Goal: Information Seeking & Learning: Learn about a topic

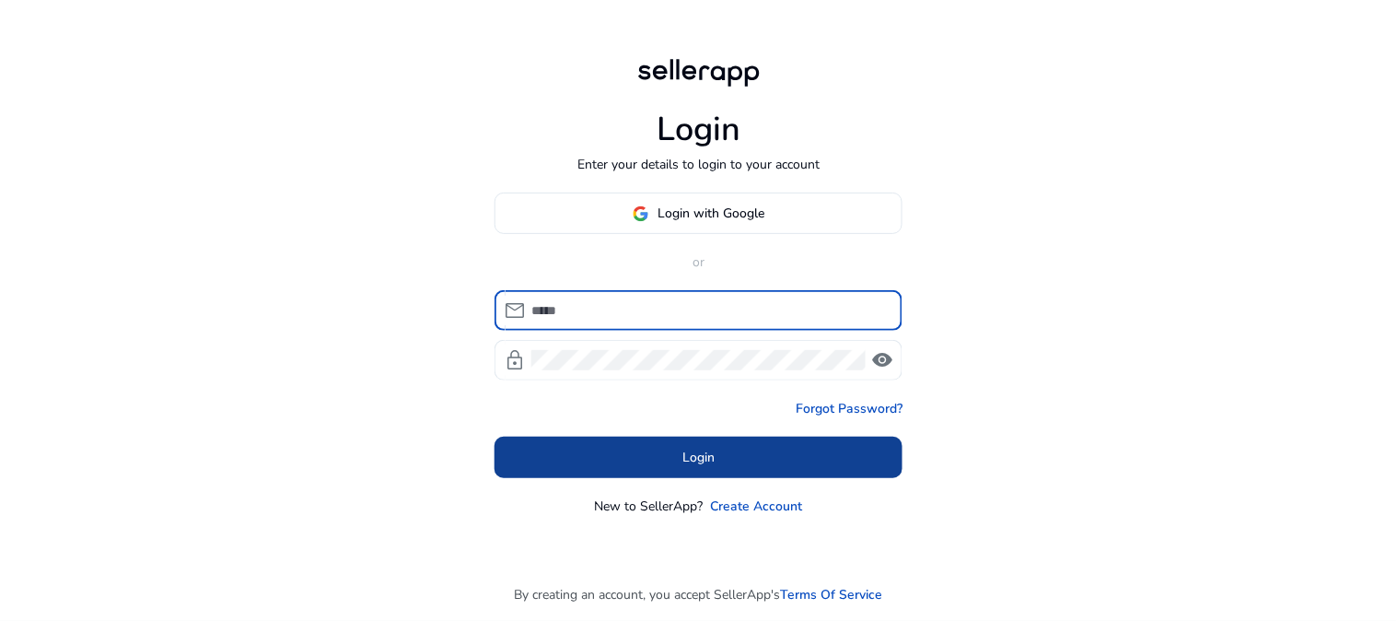
type input "**********"
click at [605, 439] on span at bounding box center [699, 458] width 408 height 44
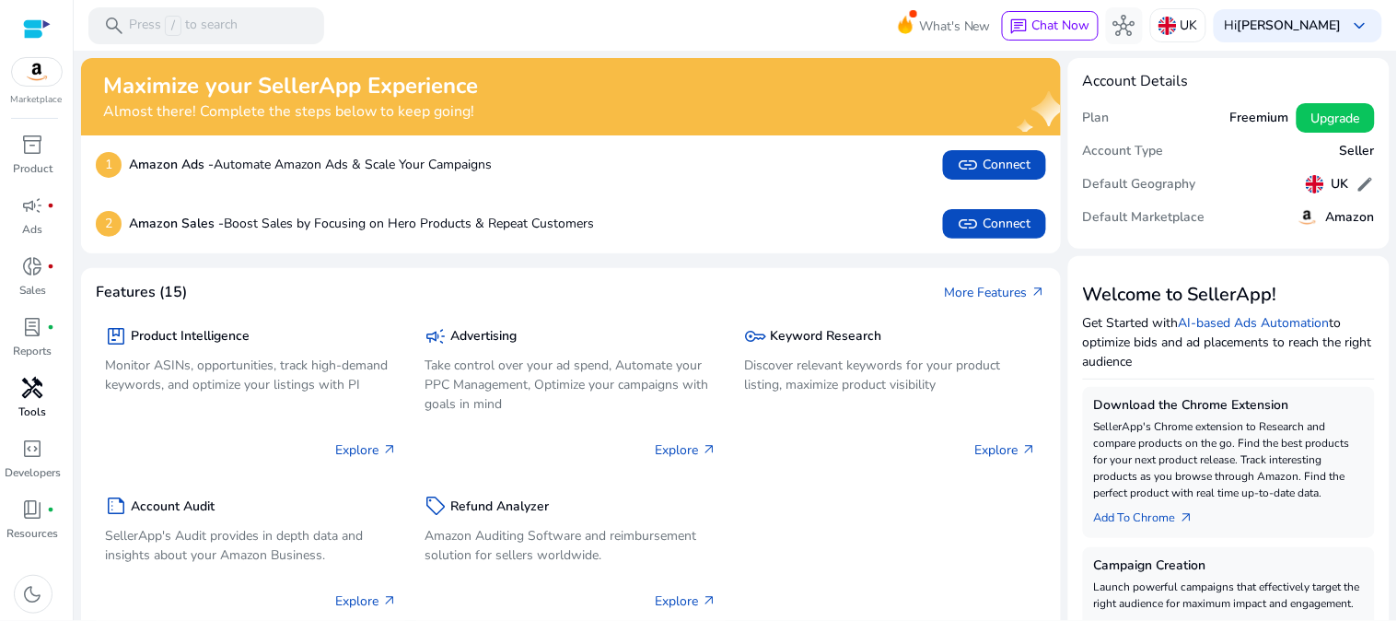
click at [38, 406] on p "Tools" at bounding box center [33, 411] width 28 height 17
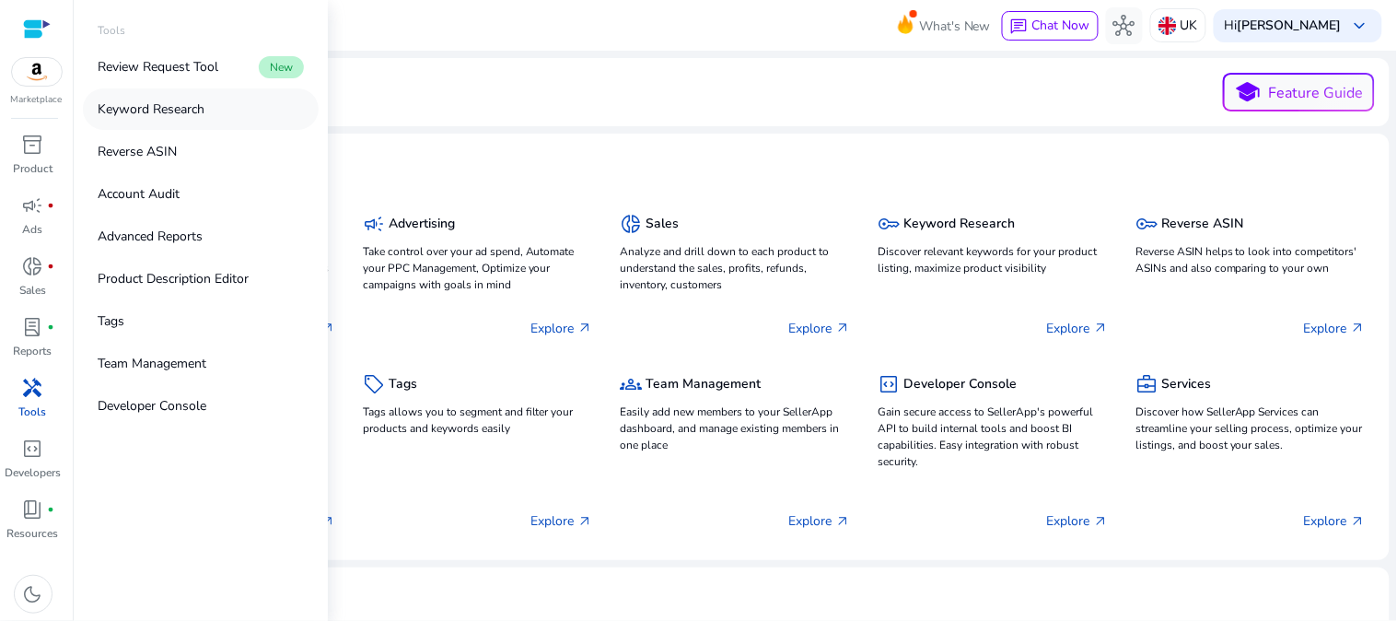
click at [201, 111] on p "Keyword Research" at bounding box center [151, 108] width 107 height 19
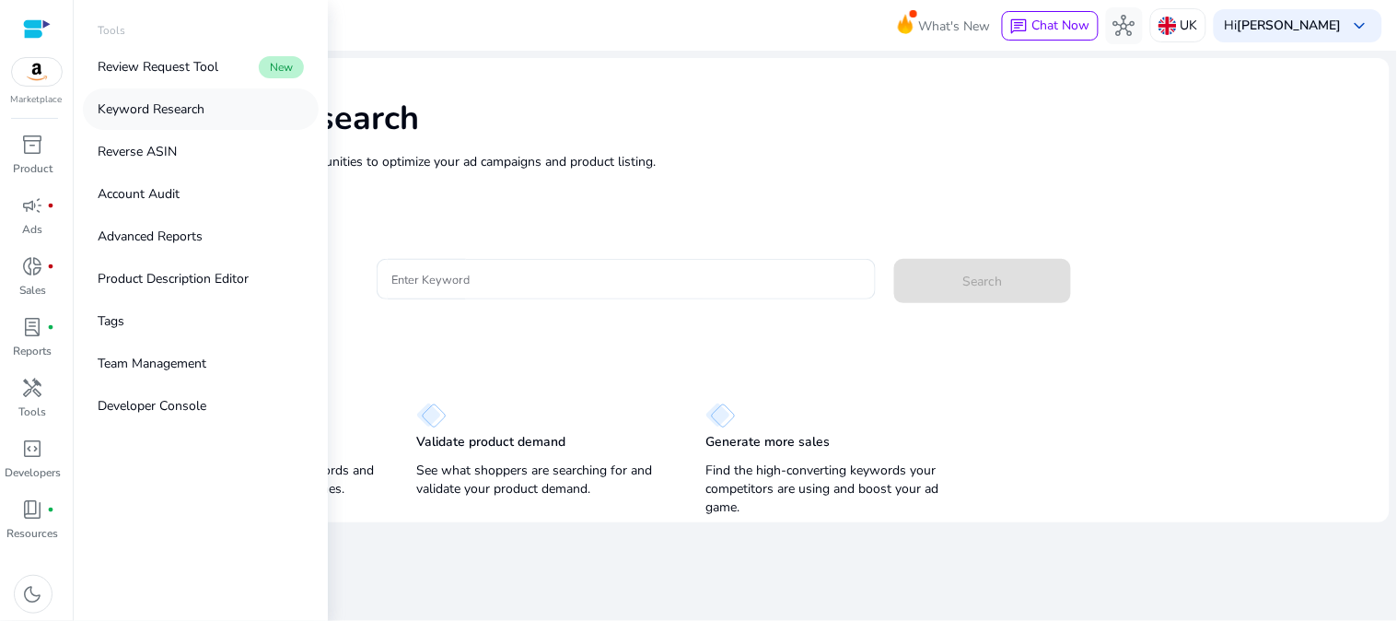
click at [203, 111] on p "Keyword Research" at bounding box center [151, 108] width 107 height 19
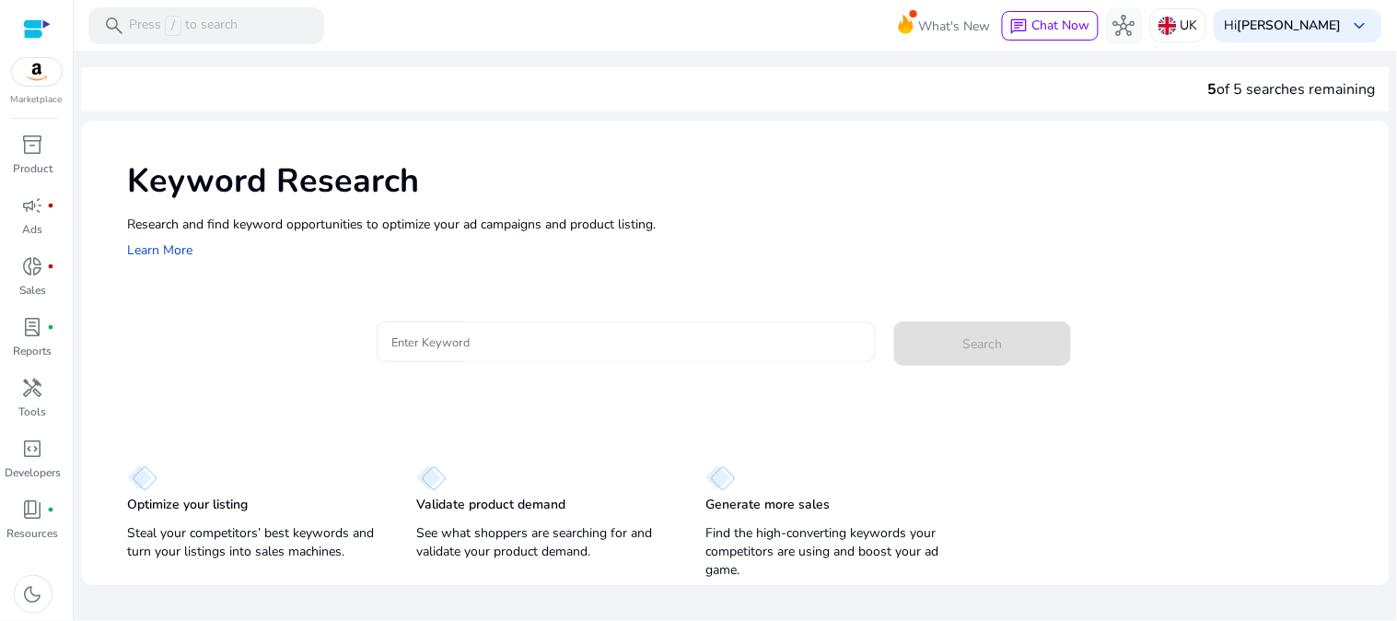
click at [457, 347] on input "Enter Keyword" at bounding box center [626, 342] width 470 height 20
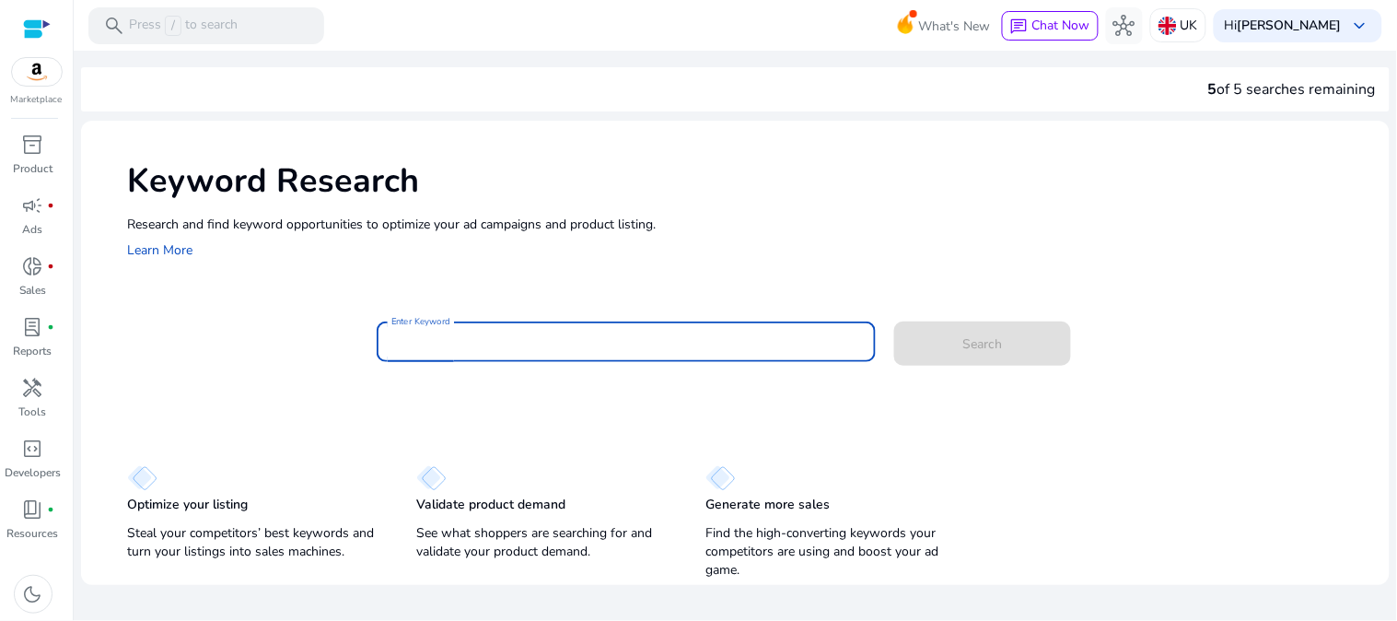
paste input "**********"
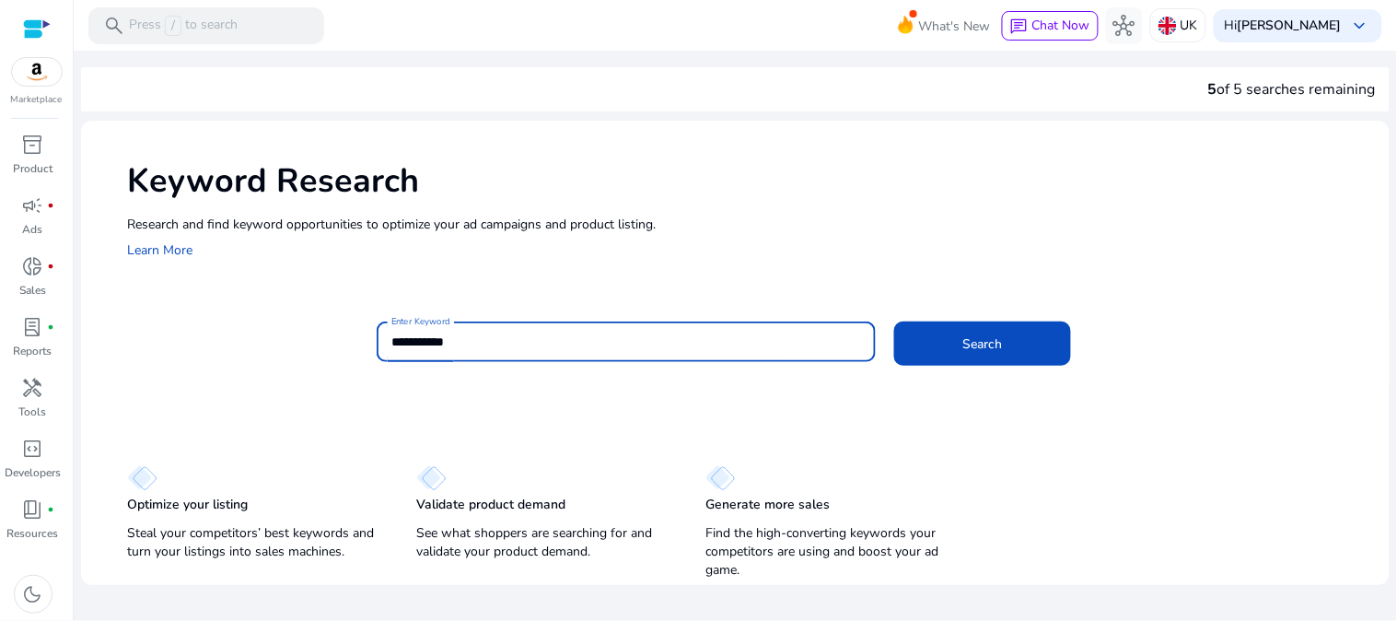
type input "**********"
click at [894, 321] on button "Search" at bounding box center [982, 343] width 177 height 44
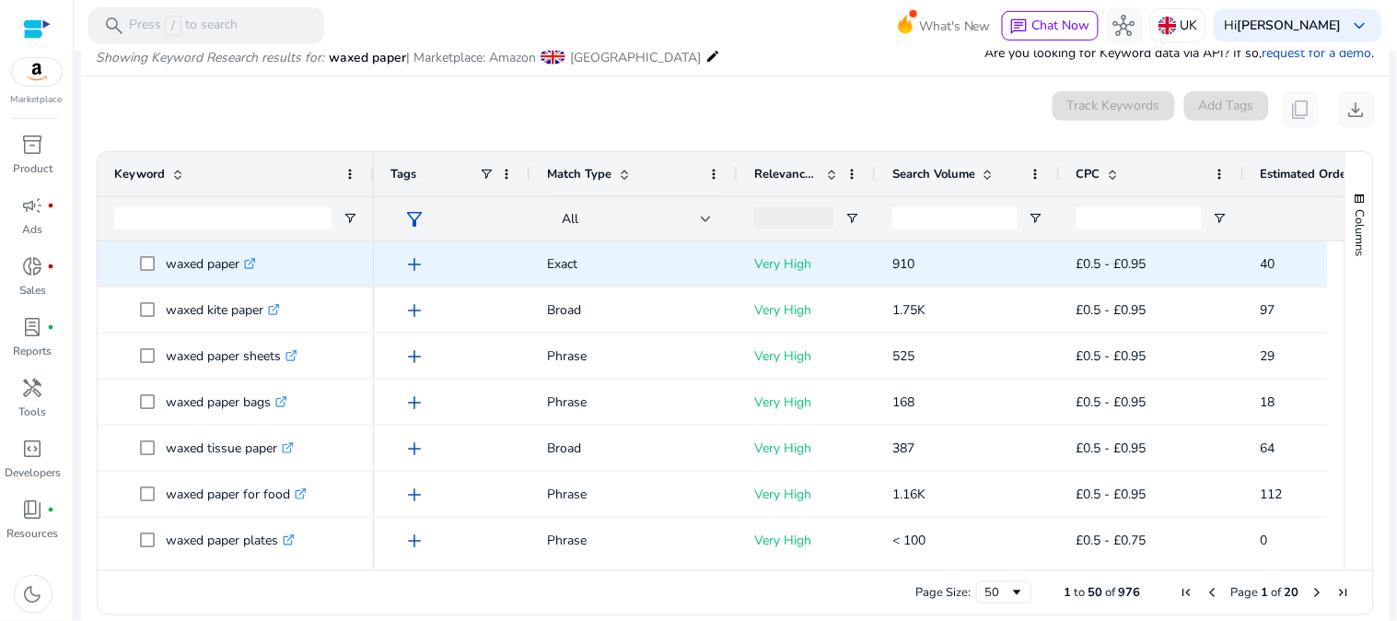
click at [208, 264] on p "waxed paper .st0{fill:#2c8af8}" at bounding box center [211, 264] width 90 height 38
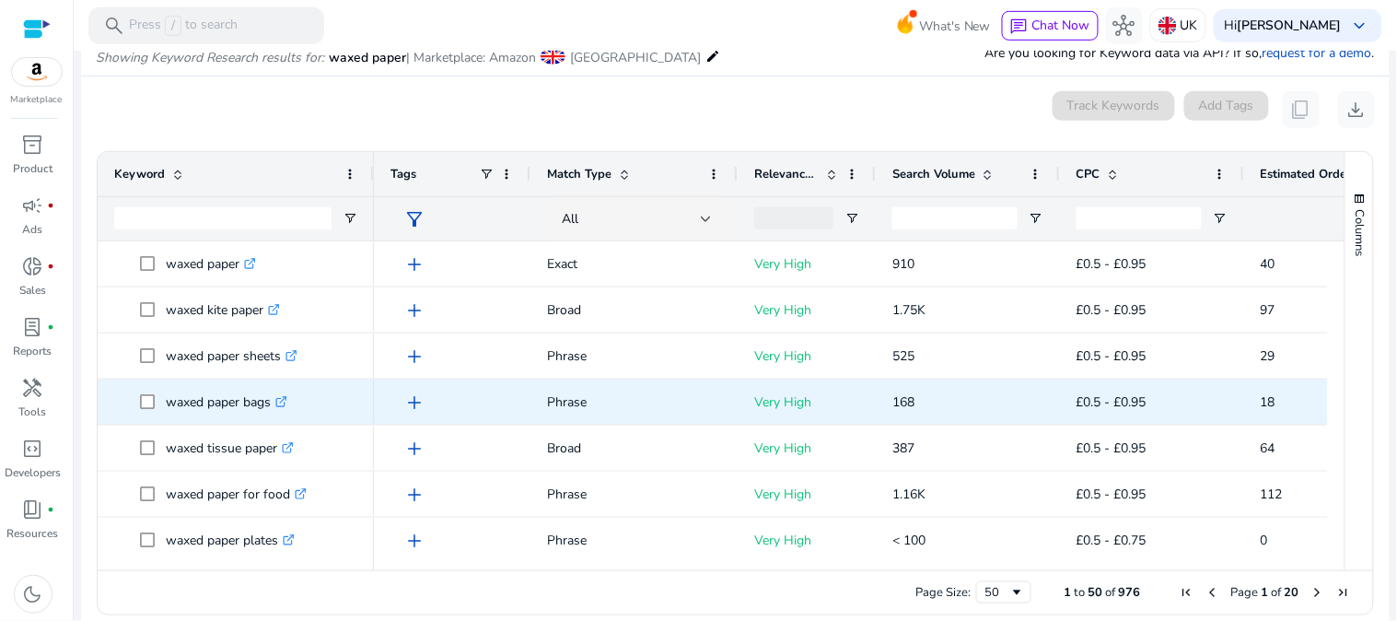
click at [236, 410] on p "waxed paper bags .st0{fill:#2c8af8}" at bounding box center [227, 402] width 122 height 38
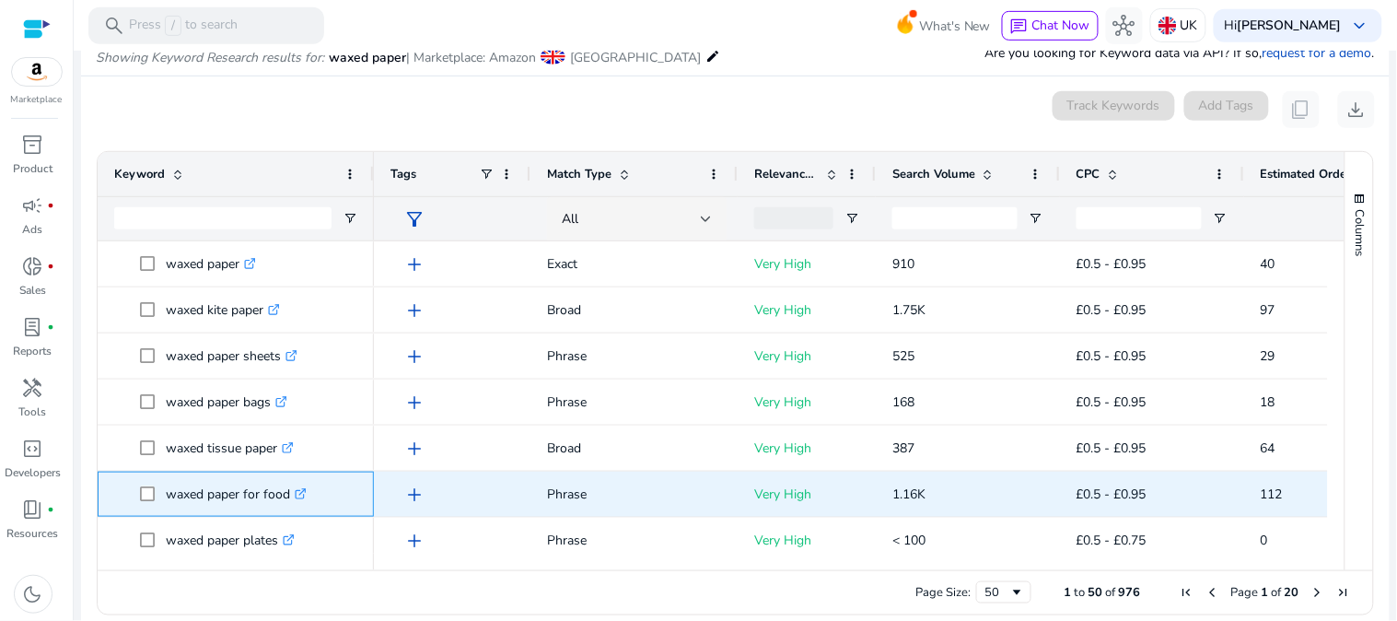
click at [237, 508] on p "waxed paper for food .st0{fill:#2c8af8}" at bounding box center [236, 494] width 141 height 38
click at [237, 499] on p "waxed paper for food .st0{fill:#2c8af8}" at bounding box center [236, 494] width 141 height 38
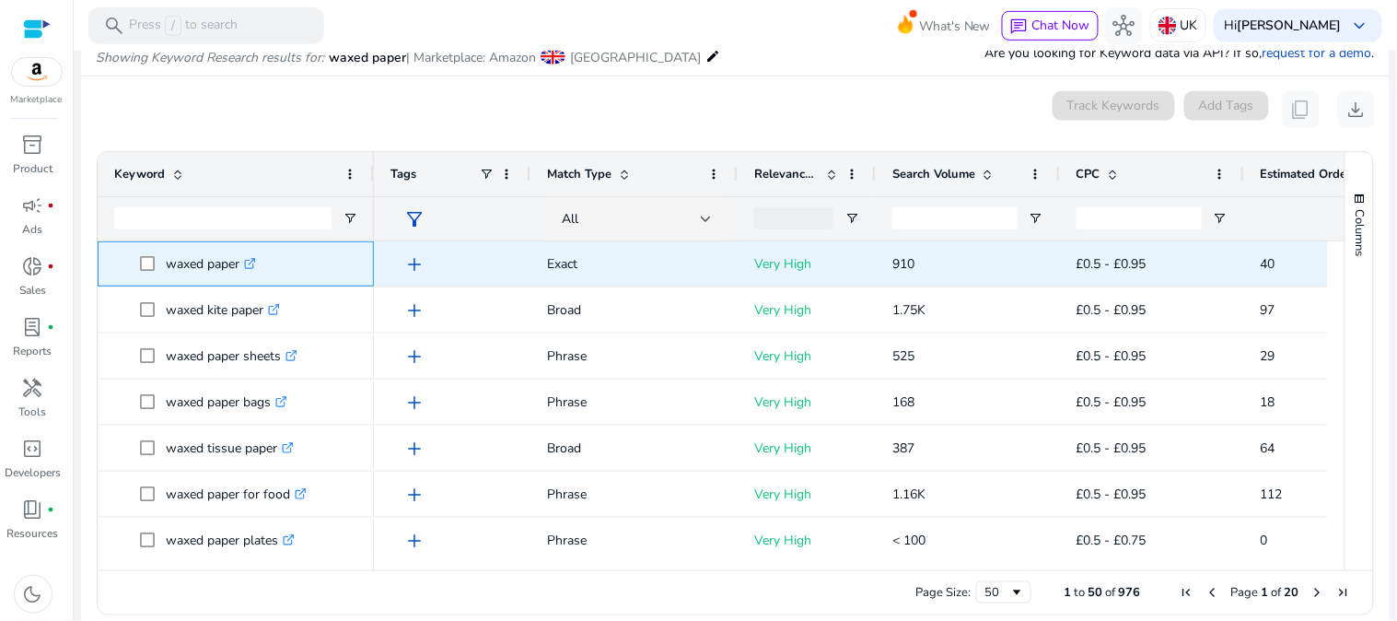
click at [214, 273] on p "waxed paper .st0{fill:#2c8af8}" at bounding box center [211, 264] width 90 height 38
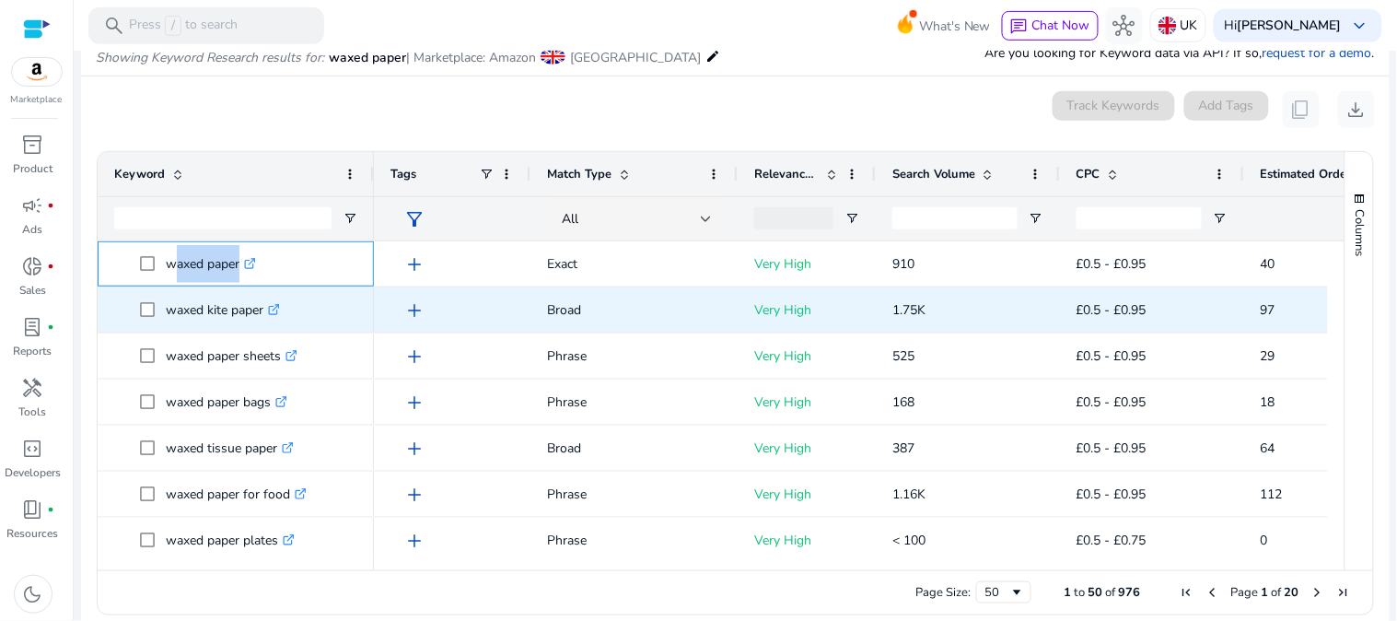
copy span "waxed paper .st0{fill:#2c8af8}"
click at [231, 313] on p "waxed kite paper .st0{fill:#2c8af8}" at bounding box center [223, 310] width 114 height 38
click at [233, 313] on p "waxed kite paper .st0{fill:#2c8af8}" at bounding box center [223, 310] width 114 height 38
click at [234, 314] on p "waxed kite paper .st0{fill:#2c8af8}" at bounding box center [223, 310] width 114 height 38
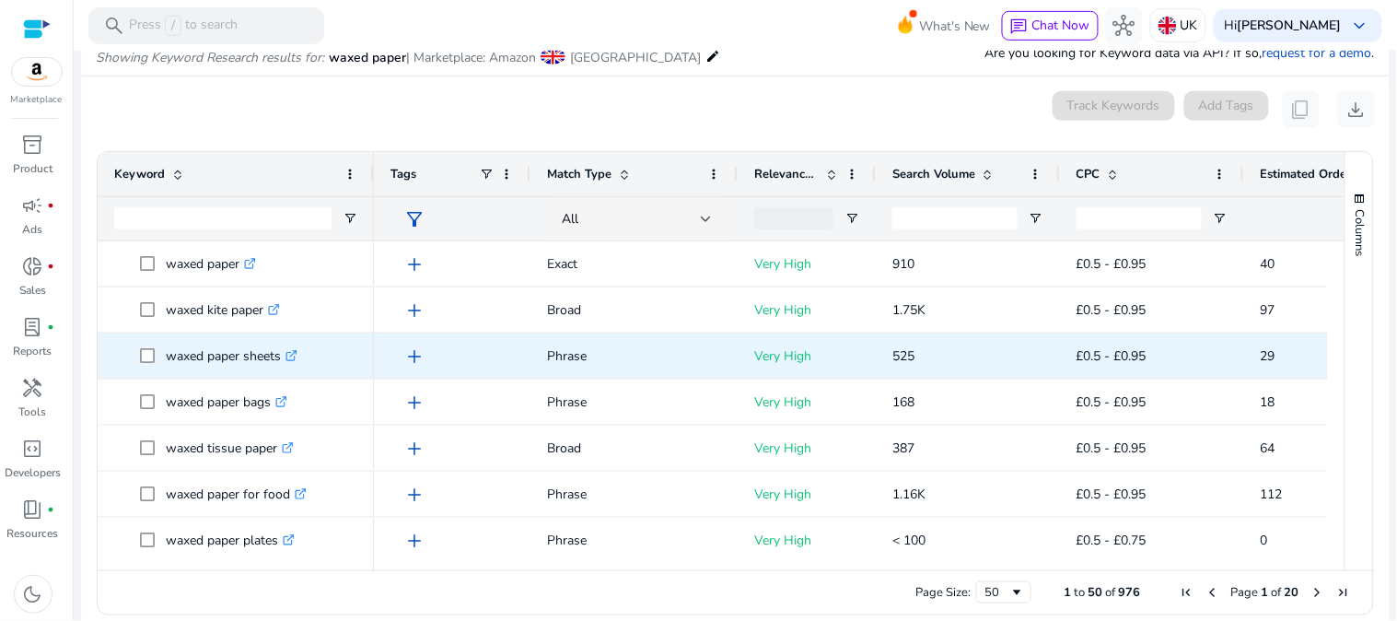
click at [239, 372] on p "waxed paper sheets .st0{fill:#2c8af8}" at bounding box center [232, 356] width 132 height 38
click at [239, 367] on p "waxed paper sheets .st0{fill:#2c8af8}" at bounding box center [232, 356] width 132 height 38
click at [239, 366] on p "waxed paper sheets .st0{fill:#2c8af8}" at bounding box center [232, 356] width 132 height 38
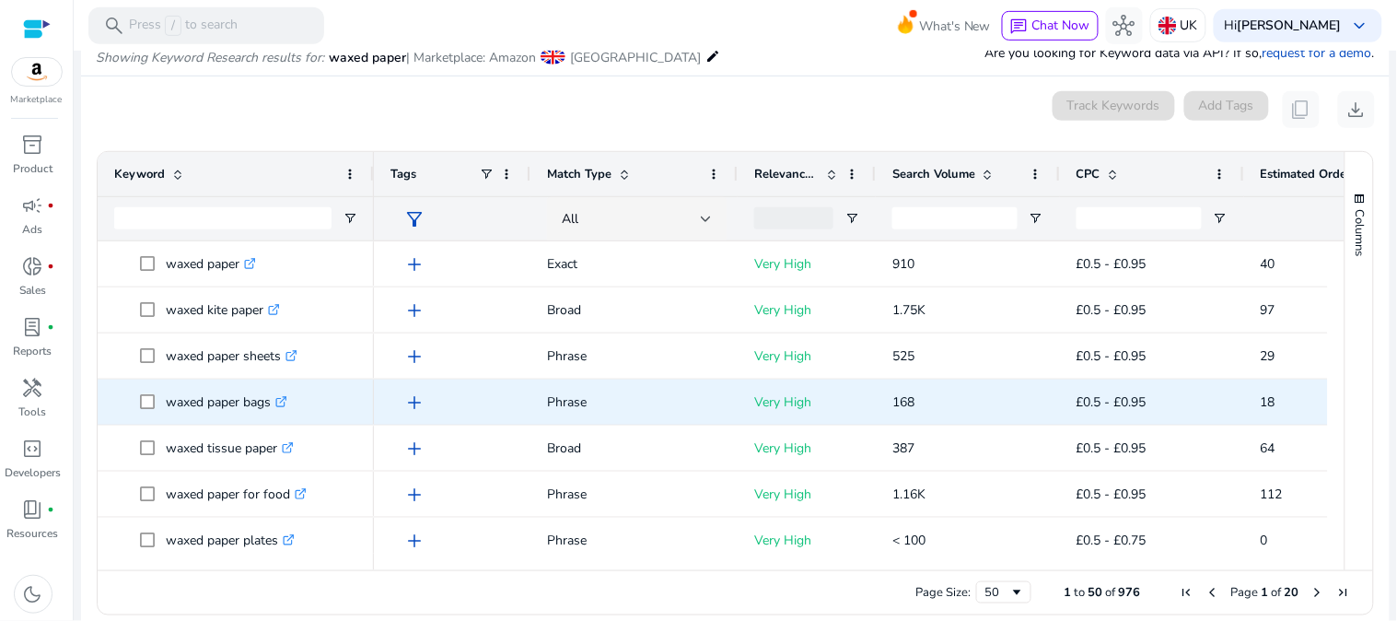
click at [233, 405] on p "waxed paper bags .st0{fill:#2c8af8}" at bounding box center [227, 402] width 122 height 38
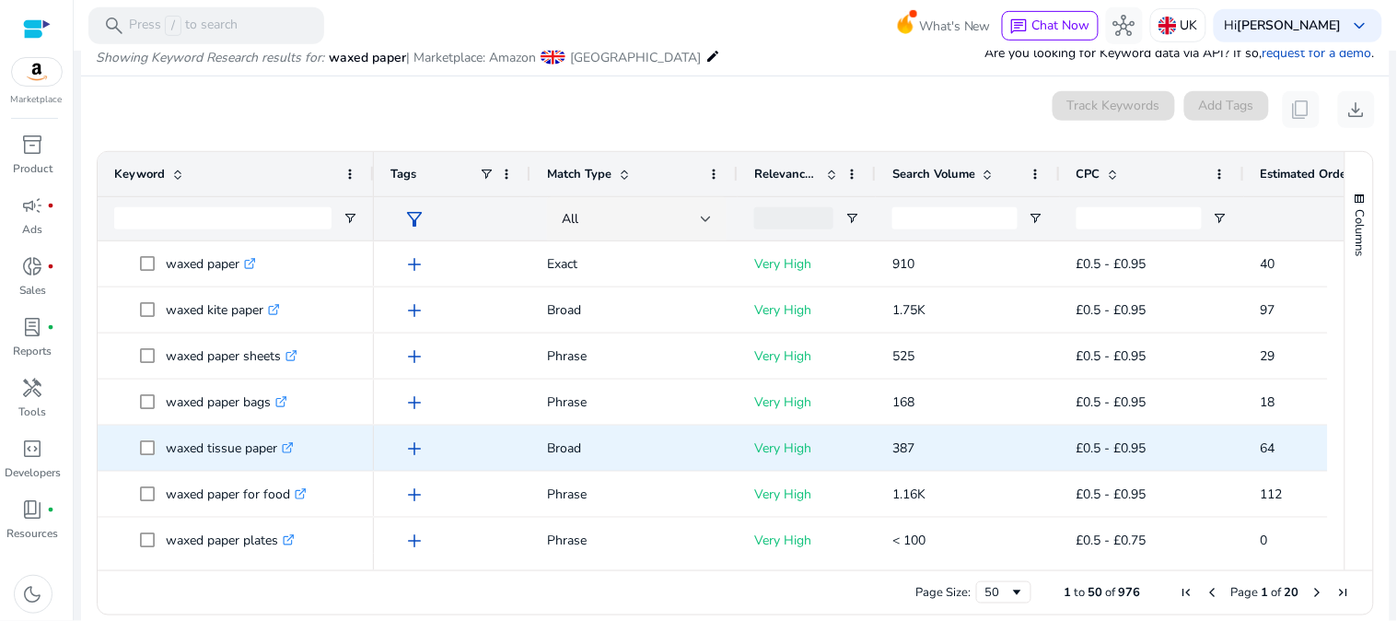
click at [244, 459] on p "waxed tissue paper .st0{fill:#2c8af8}" at bounding box center [230, 448] width 128 height 38
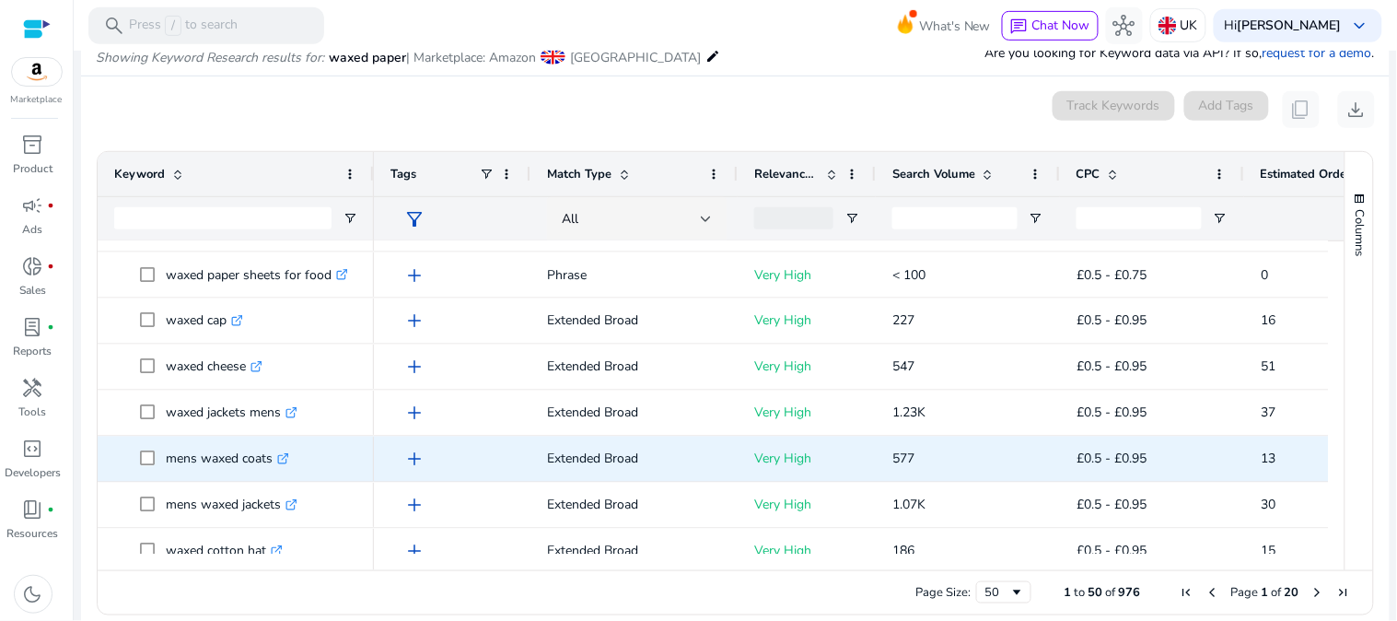
scroll to position [818, 0]
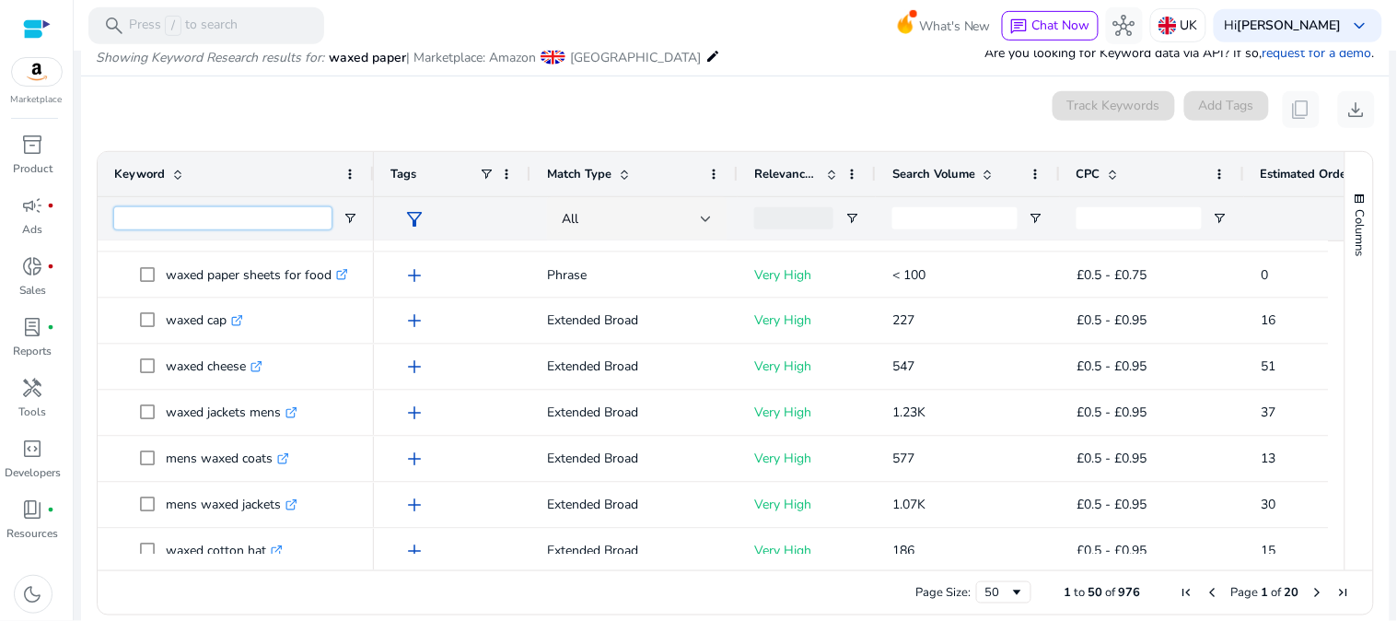
click at [189, 210] on input "Keyword Filter Input" at bounding box center [222, 218] width 217 height 22
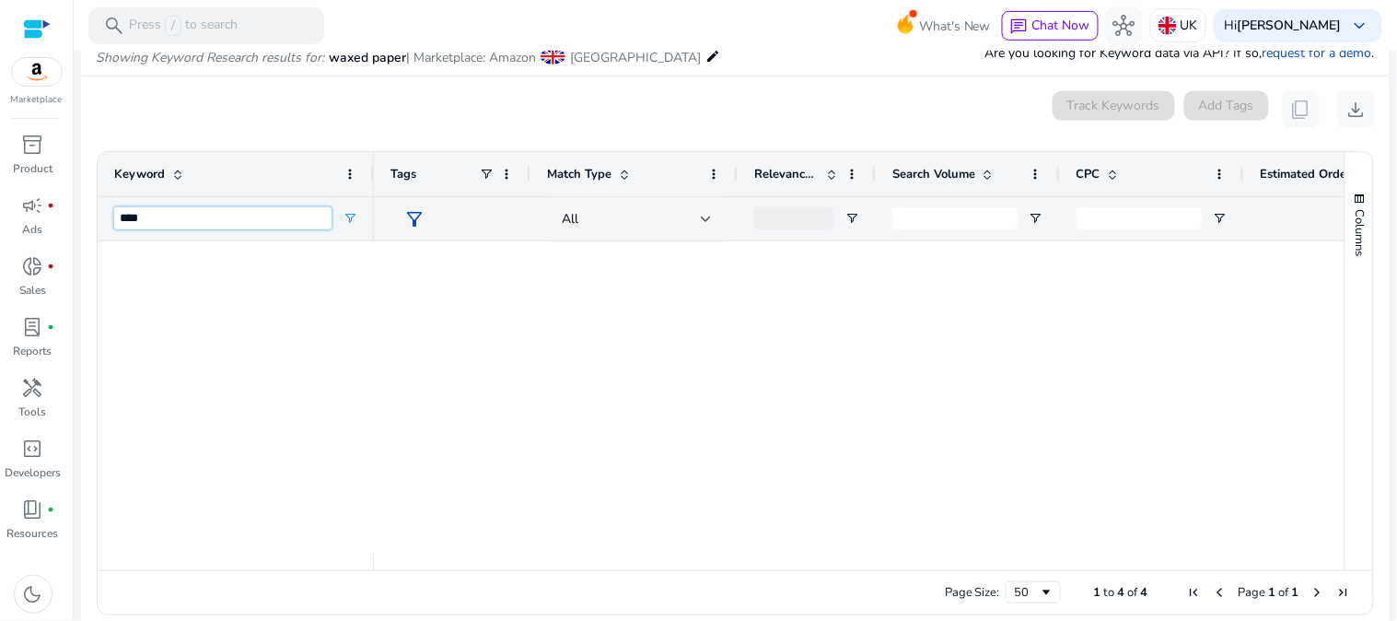
scroll to position [0, 0]
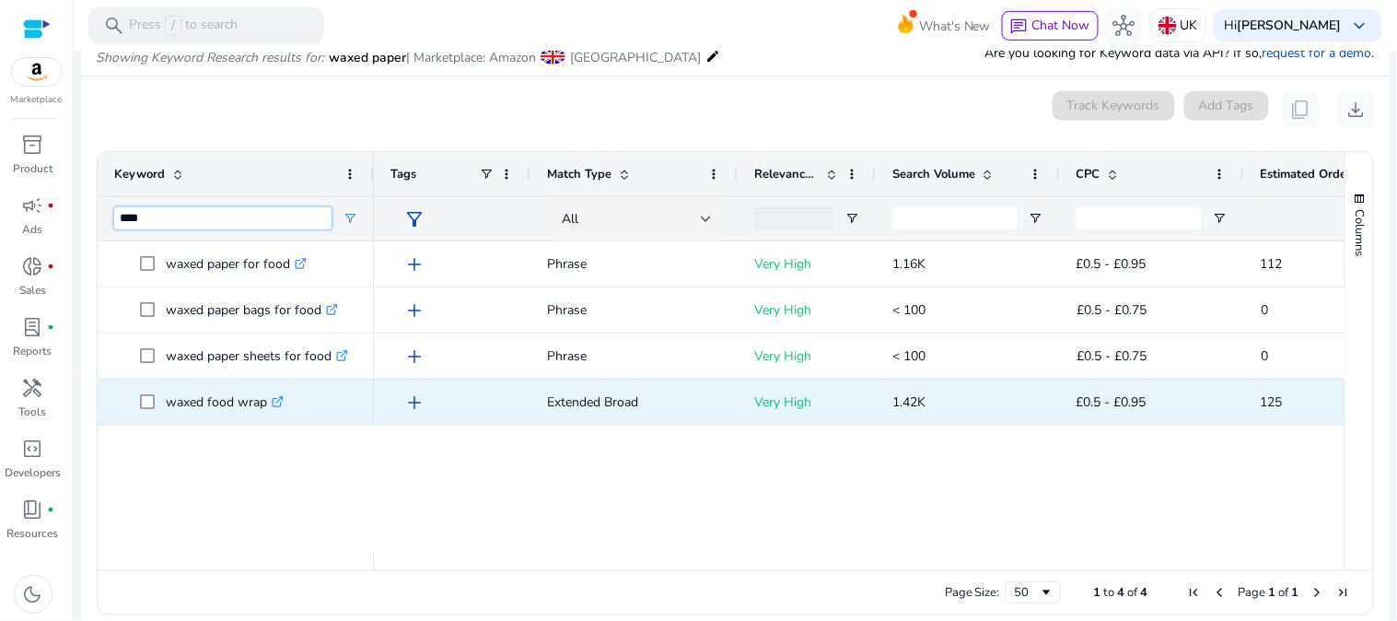
type input "****"
click at [215, 396] on p "waxed food wrap .st0{fill:#2c8af8}" at bounding box center [225, 402] width 118 height 38
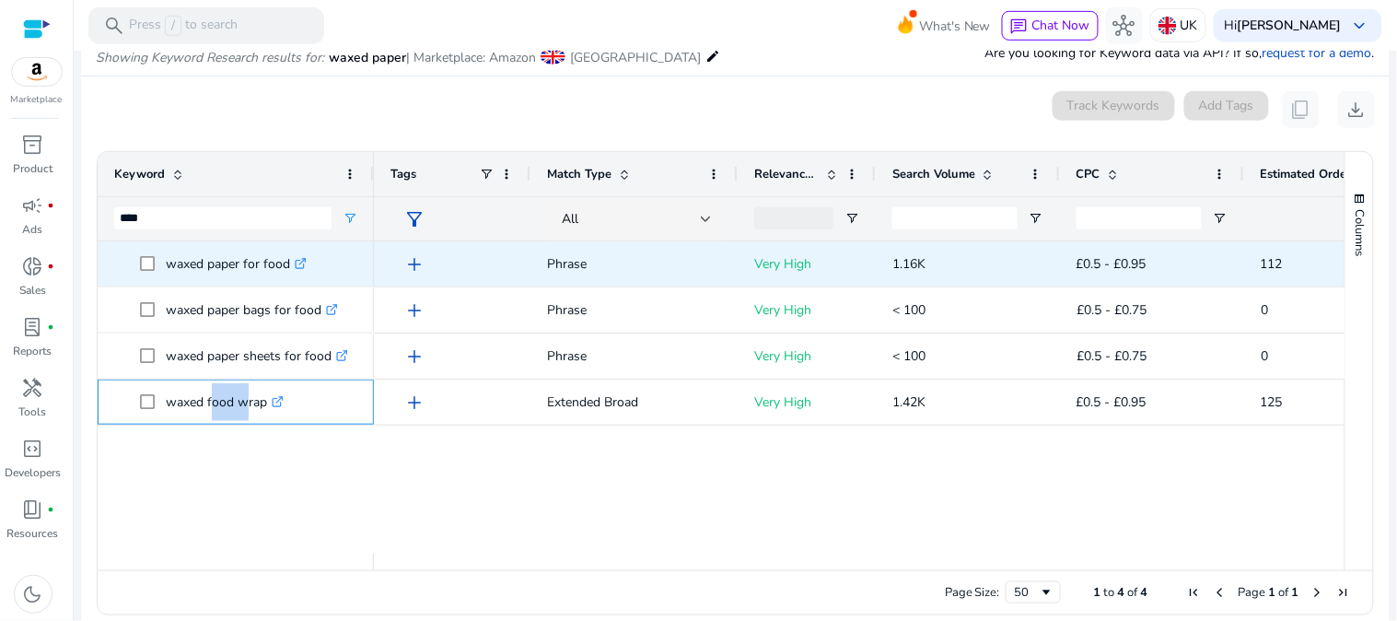
copy p "waxed food wrap"
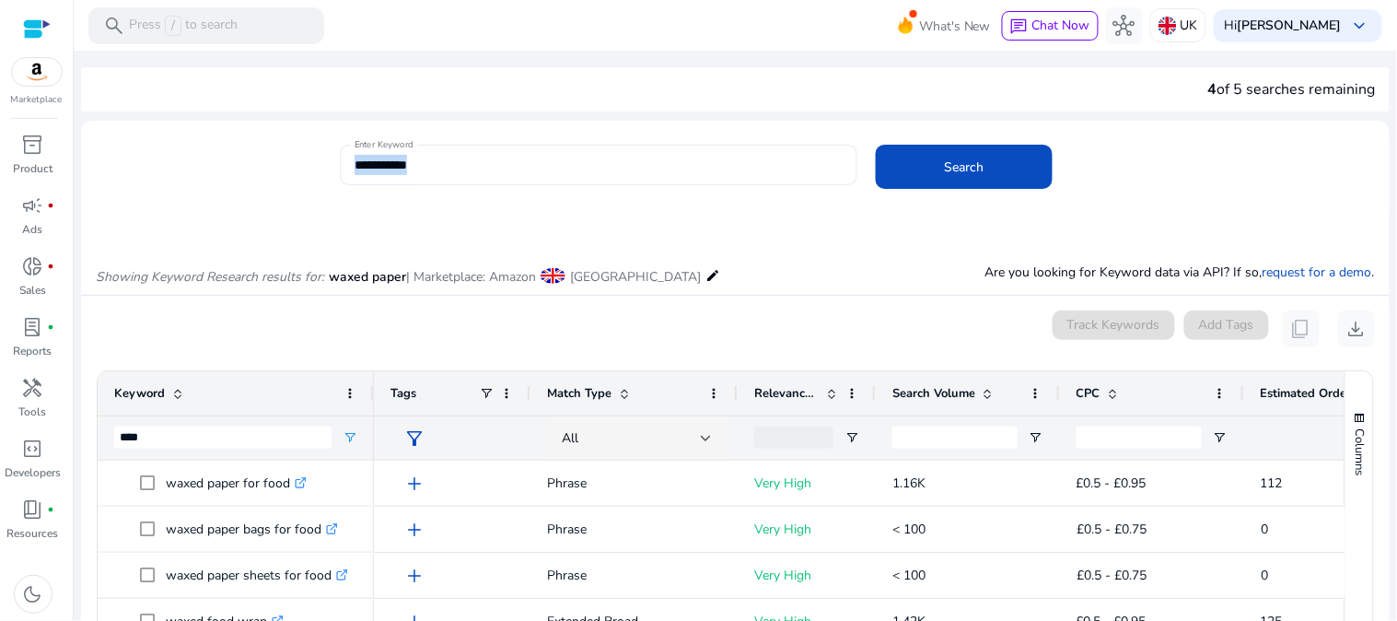
click at [518, 181] on mat-form-field "**********" at bounding box center [599, 175] width 518 height 60
click at [497, 169] on input "**********" at bounding box center [599, 165] width 488 height 20
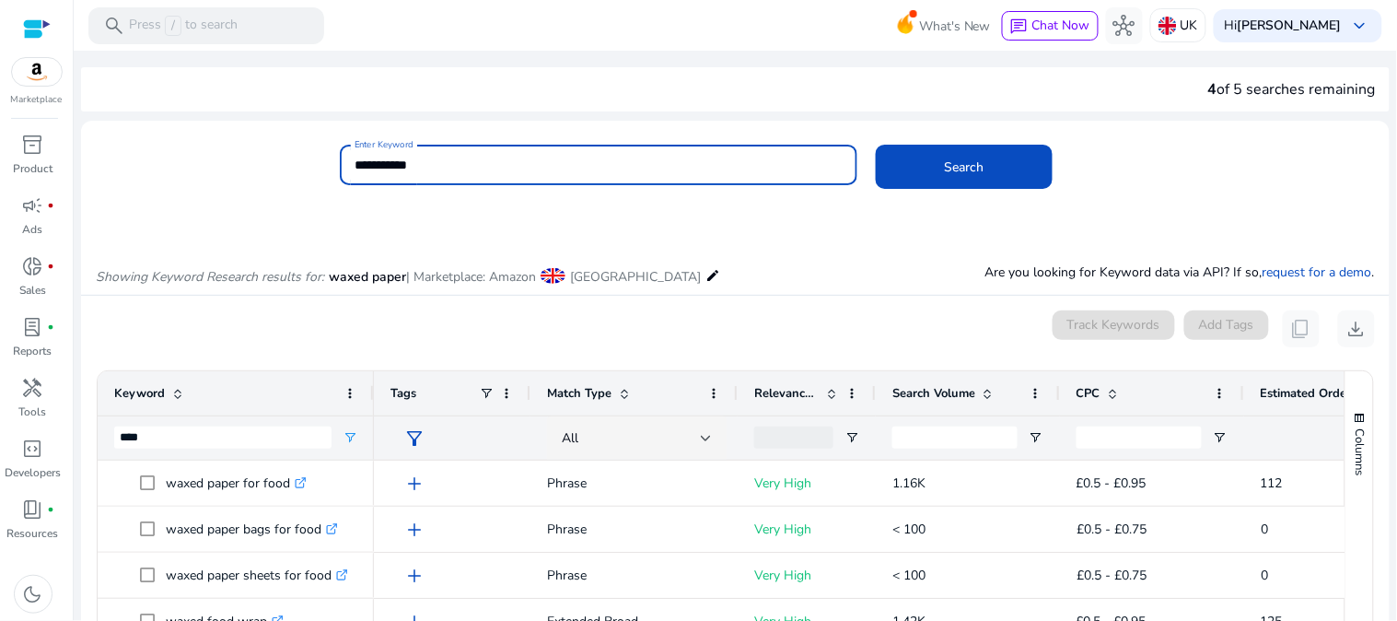
click at [497, 169] on input "**********" at bounding box center [599, 165] width 488 height 20
type input "**********"
click at [876, 145] on button "Search" at bounding box center [964, 167] width 177 height 44
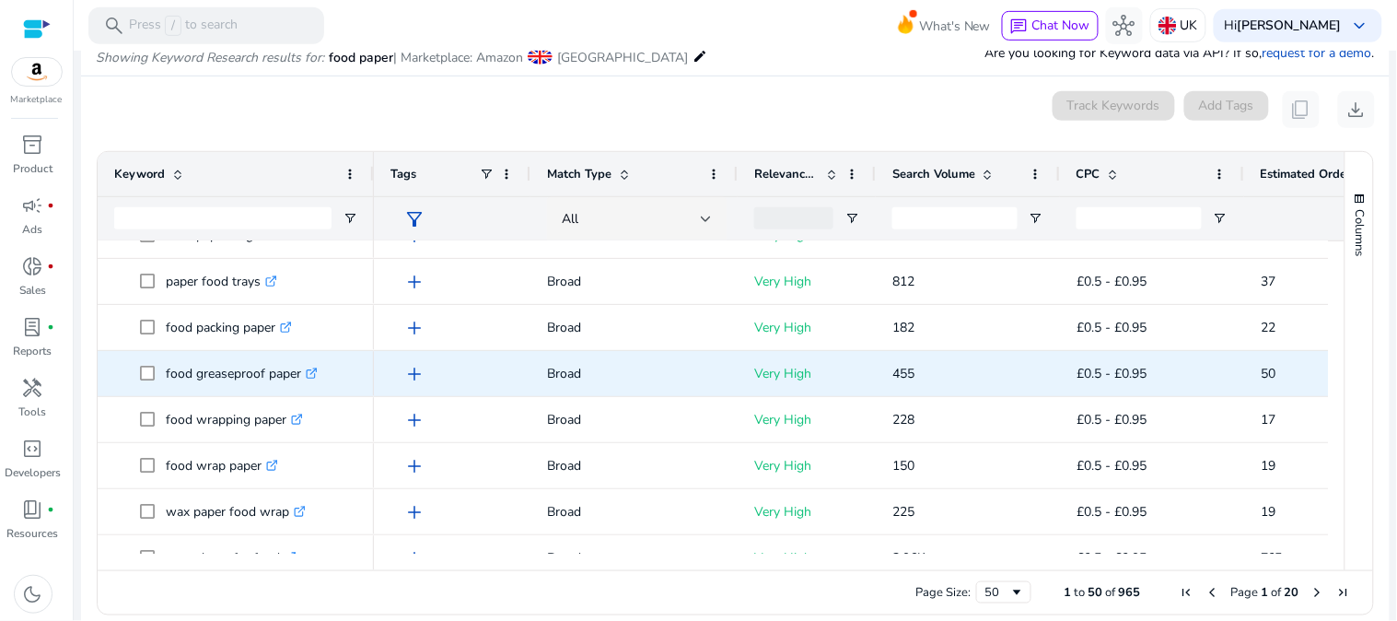
scroll to position [204, 0]
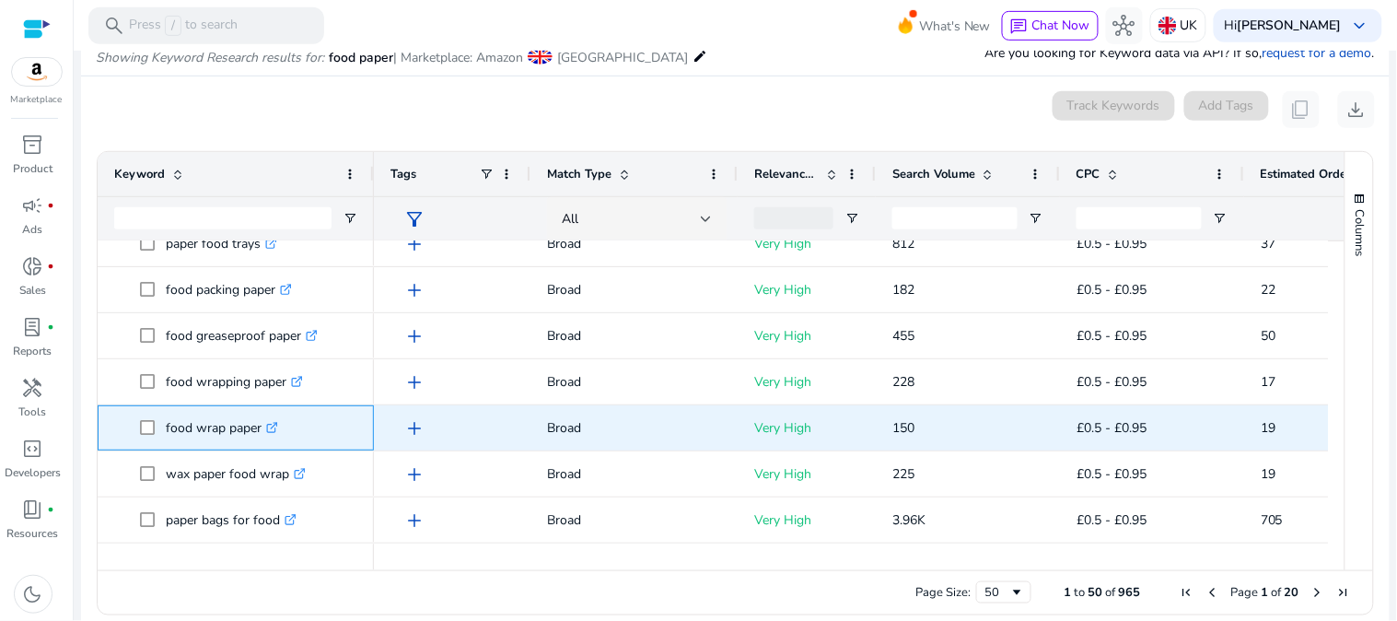
click at [233, 420] on p "food wrap paper .st0{fill:#2c8af8}" at bounding box center [222, 428] width 112 height 38
click at [232, 420] on p "food wrap paper .st0{fill:#2c8af8}" at bounding box center [222, 428] width 112 height 38
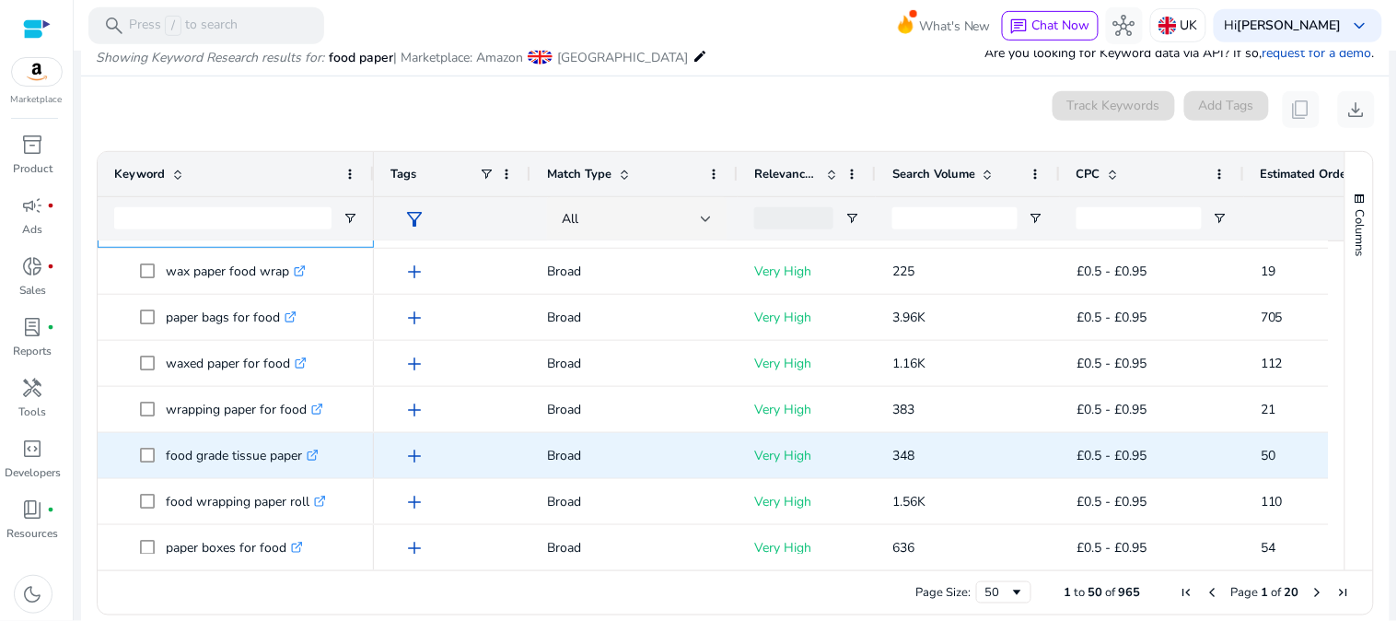
scroll to position [409, 0]
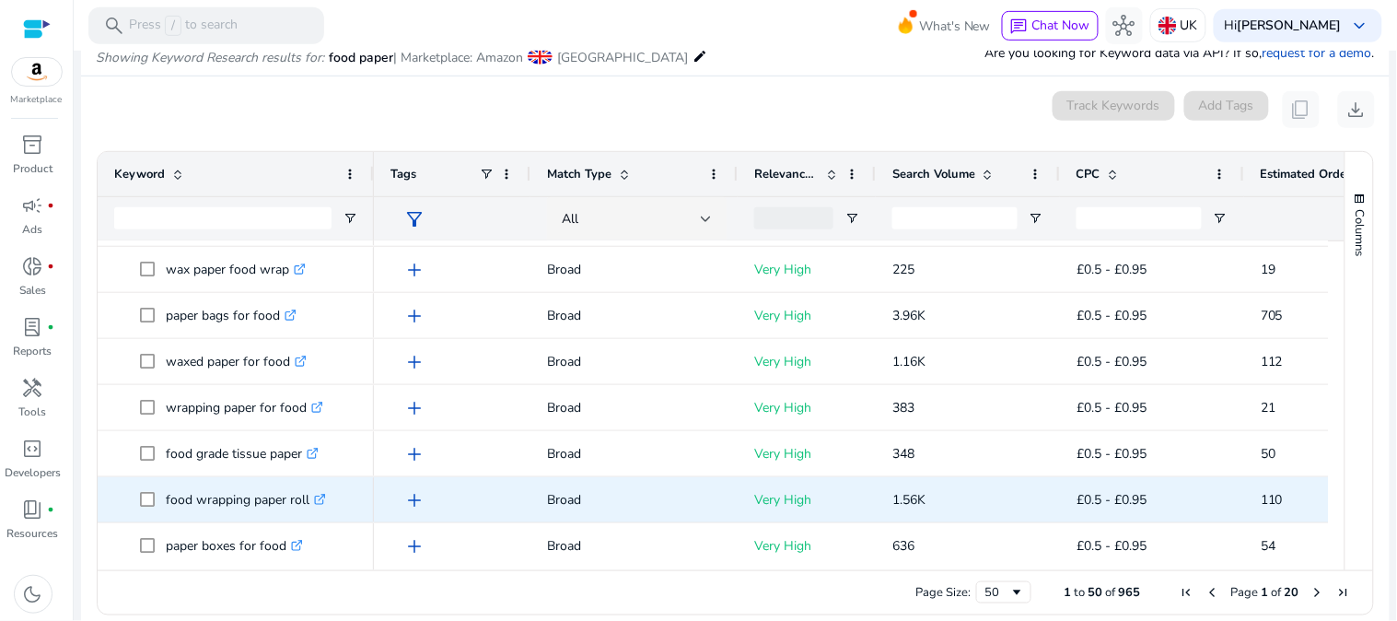
click at [269, 501] on p "food wrapping paper roll .st0{fill:#2c8af8}" at bounding box center [246, 500] width 160 height 38
click at [271, 500] on p "food wrapping paper roll .st0{fill:#2c8af8}" at bounding box center [246, 500] width 160 height 38
copy p "food wrapping paper roll"
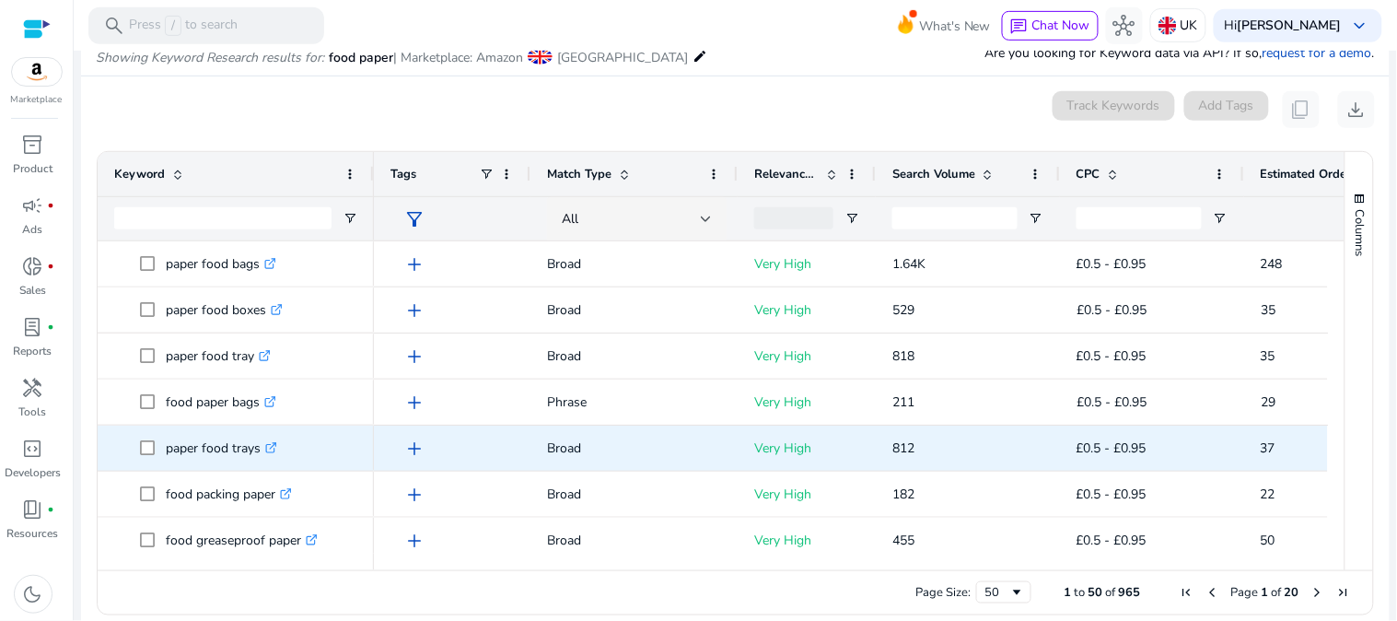
scroll to position [0, 0]
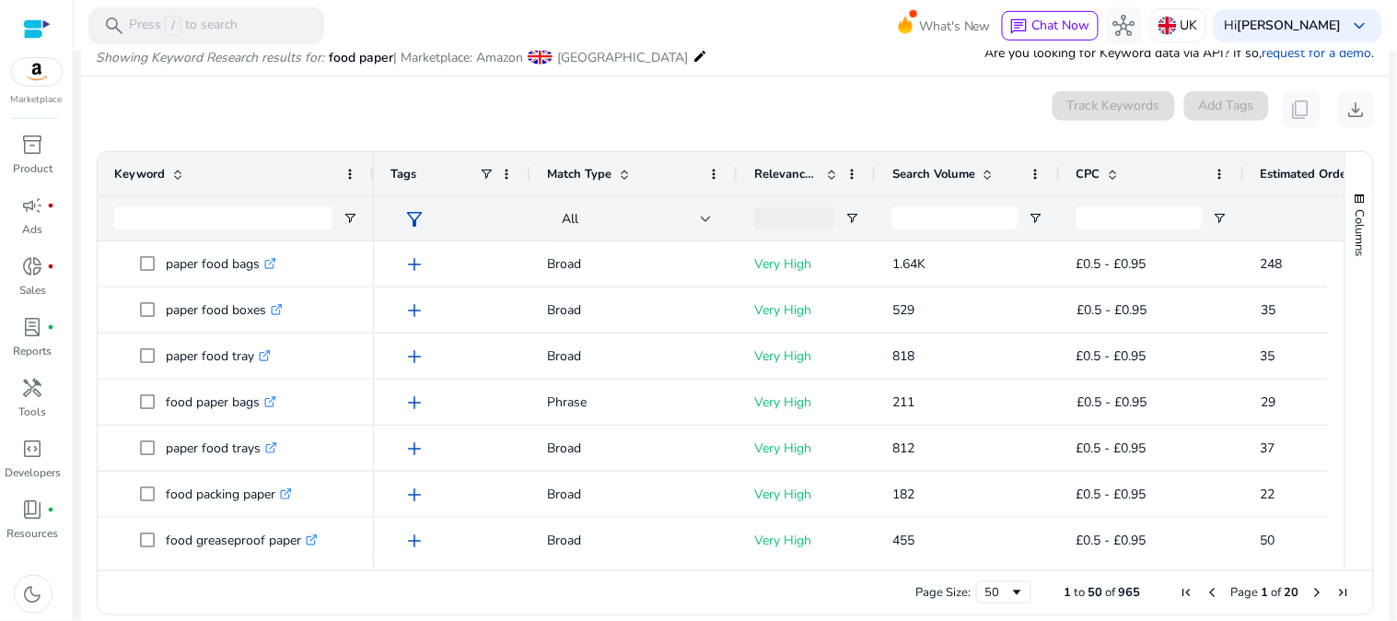
click at [200, 178] on div "Keyword" at bounding box center [225, 174] width 223 height 35
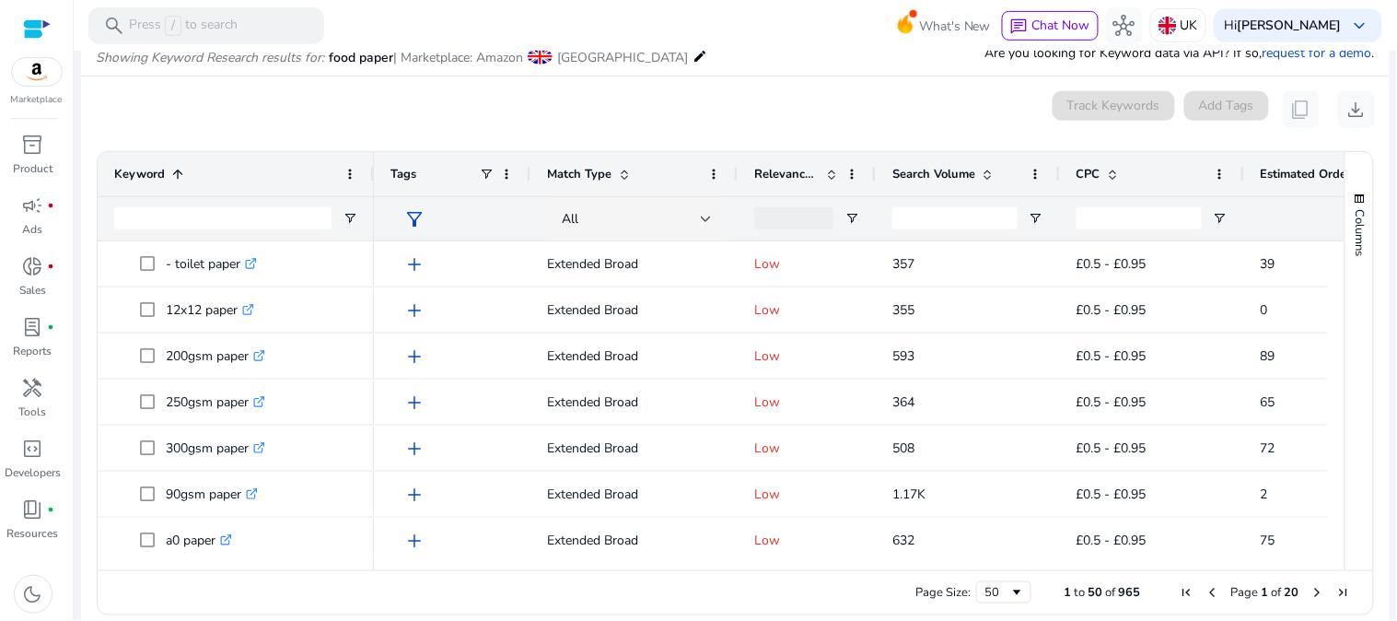
click at [200, 178] on div "Keyword 1" at bounding box center [225, 174] width 223 height 35
